Goal: Information Seeking & Learning: Learn about a topic

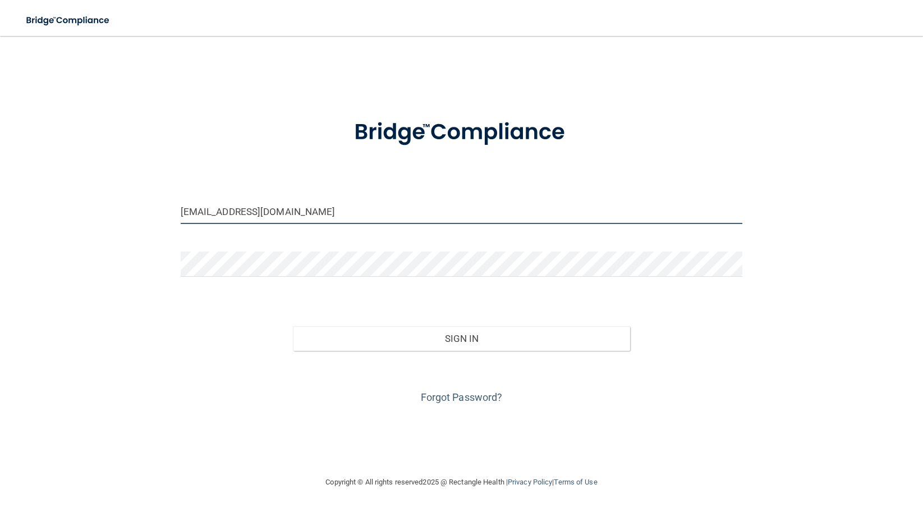
type input "[EMAIL_ADDRESS][DOMAIN_NAME]"
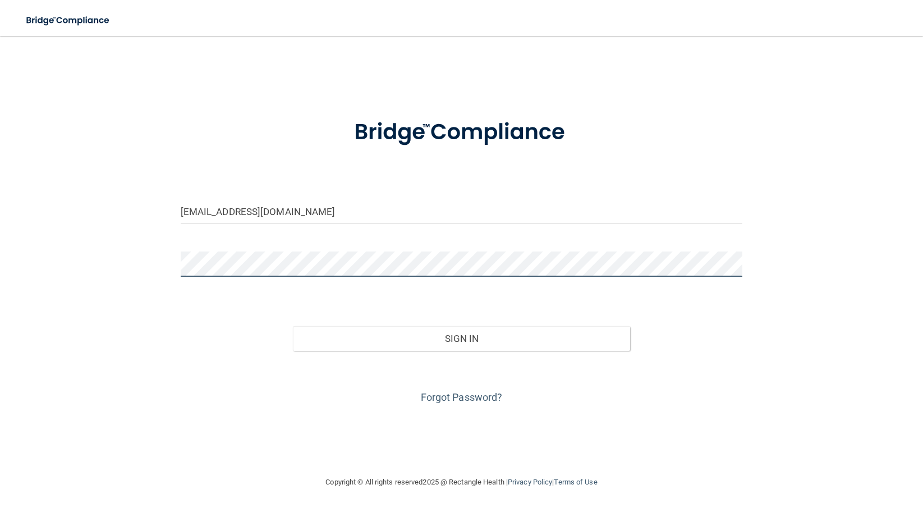
click at [461, 337] on button "Sign In" at bounding box center [461, 338] width 337 height 25
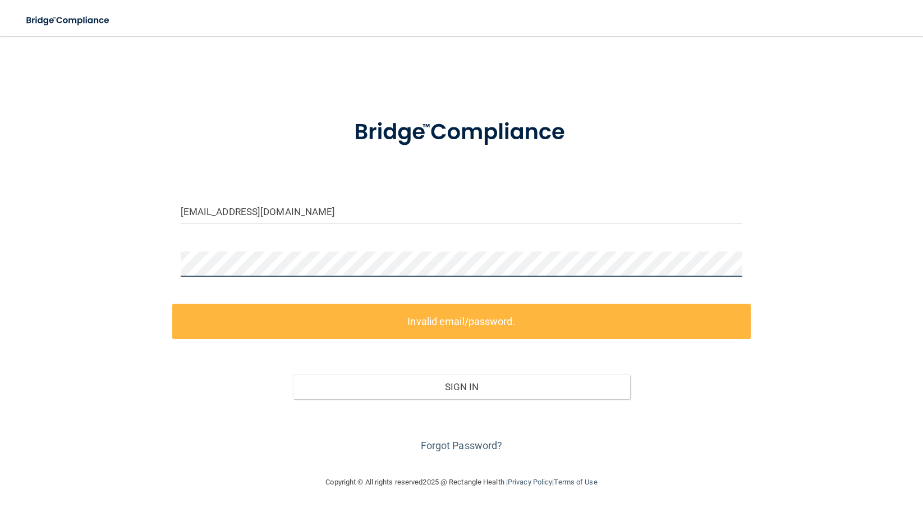
click at [144, 265] on div "[EMAIL_ADDRESS][DOMAIN_NAME] Invalid email/password. You don't have permission …" at bounding box center [461, 255] width 878 height 417
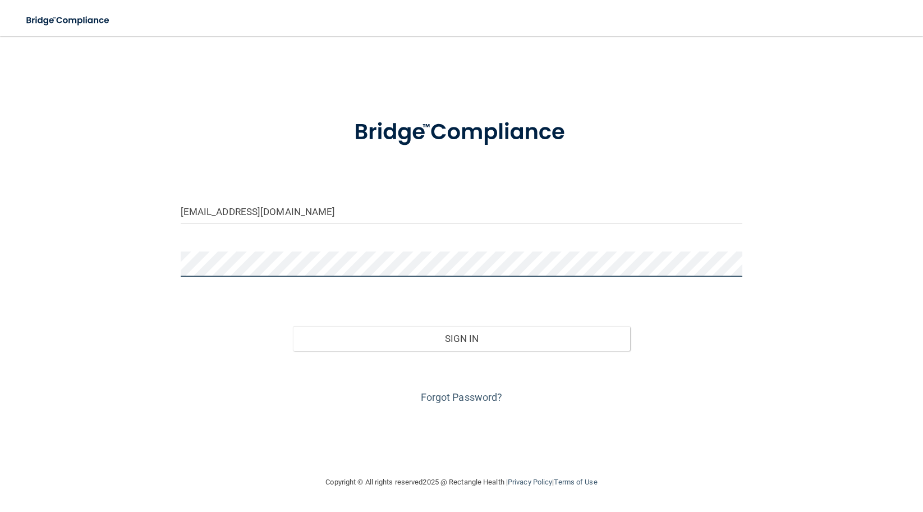
click at [461, 337] on button "Sign In" at bounding box center [461, 338] width 337 height 25
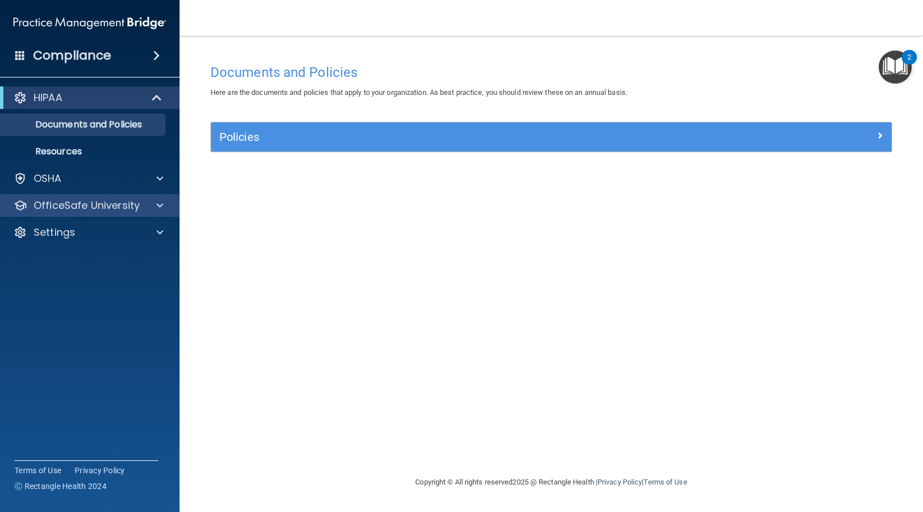
click at [111, 207] on p "OfficeSafe University" at bounding box center [87, 205] width 106 height 13
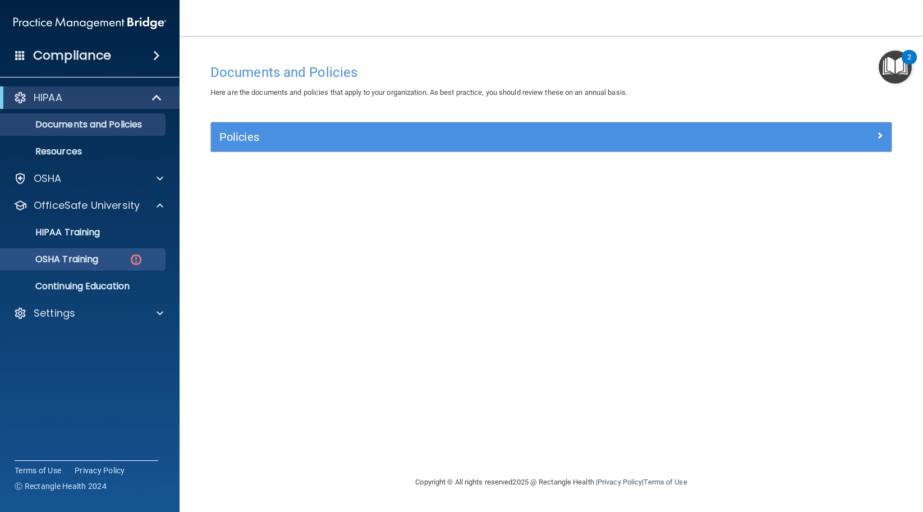
click at [121, 256] on div "OSHA Training" at bounding box center [83, 259] width 153 height 11
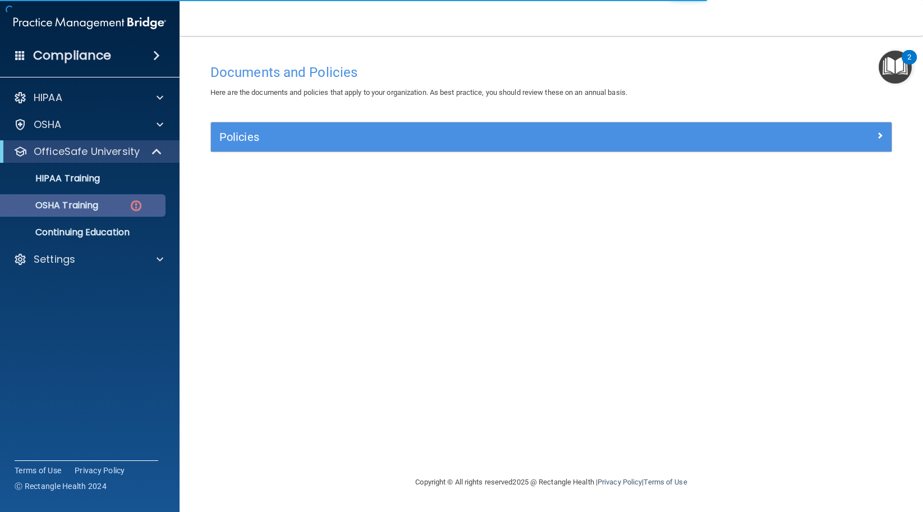
click at [112, 204] on div "OSHA Training" at bounding box center [83, 205] width 153 height 11
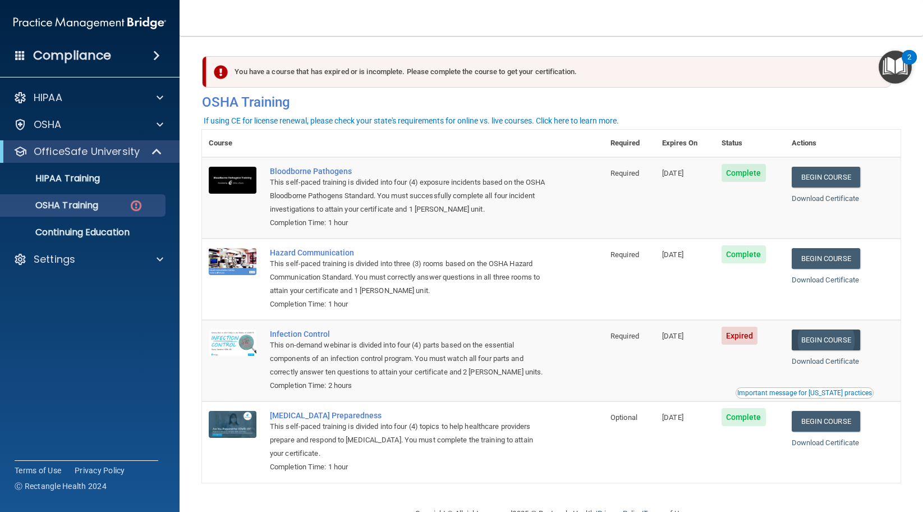
click at [818, 330] on link "Begin Course" at bounding box center [825, 339] width 68 height 21
